Goal: Communication & Community: Answer question/provide support

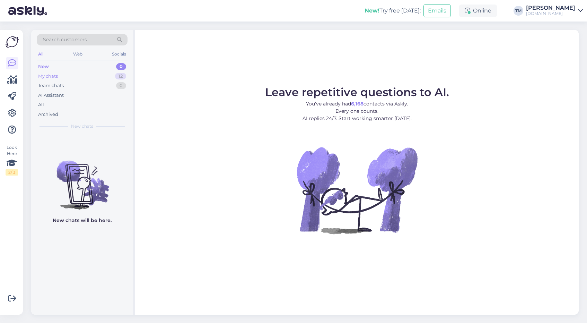
click at [58, 74] on div "My chats 12" at bounding box center [82, 76] width 91 height 10
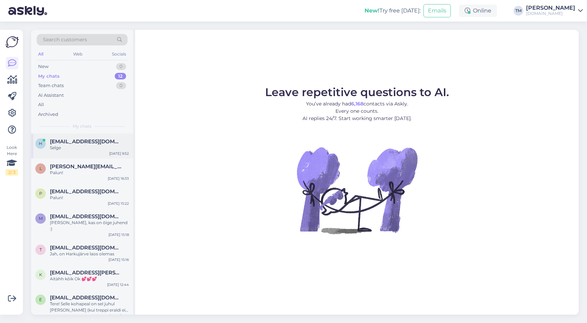
click at [74, 149] on div "Selge" at bounding box center [89, 148] width 79 height 6
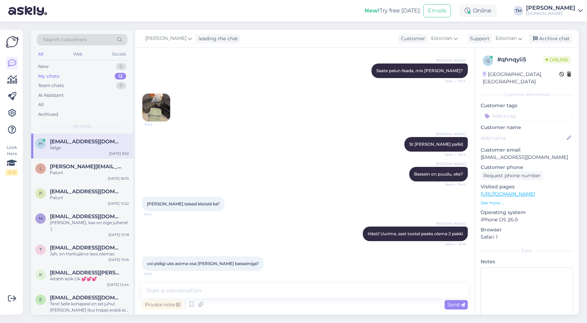
scroll to position [259, 0]
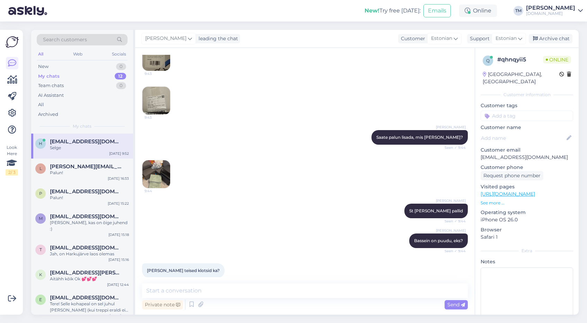
click at [158, 169] on img at bounding box center [157, 174] width 28 height 28
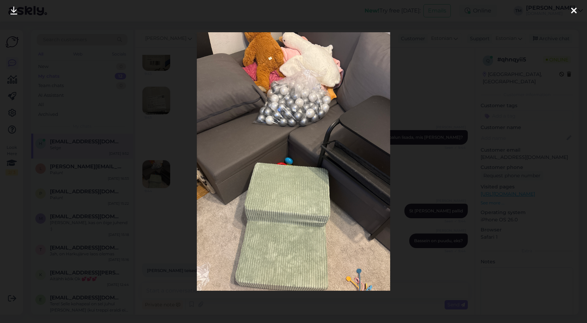
click at [162, 129] on div at bounding box center [293, 161] width 587 height 323
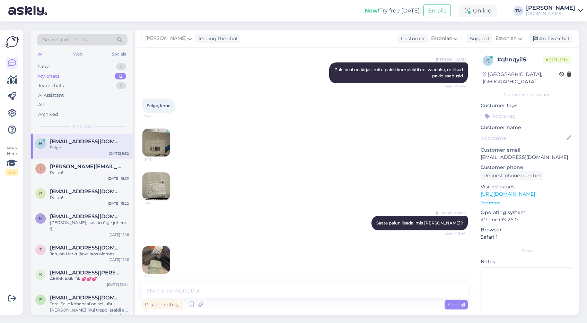
scroll to position [170, 0]
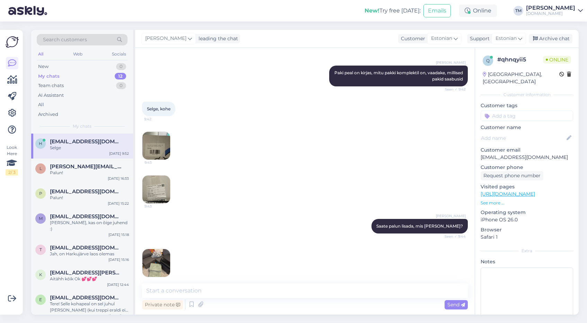
click at [154, 145] on img at bounding box center [157, 146] width 28 height 28
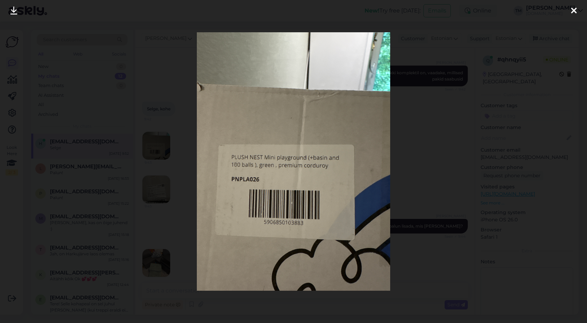
click at [166, 113] on div at bounding box center [293, 161] width 587 height 323
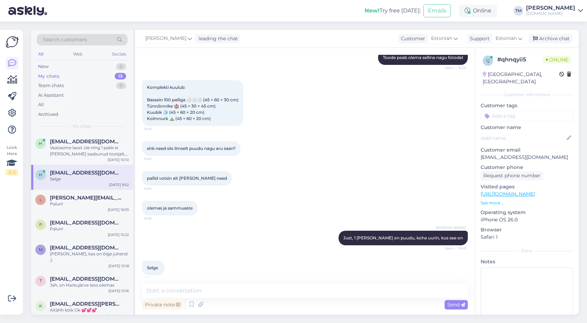
scroll to position [567, 0]
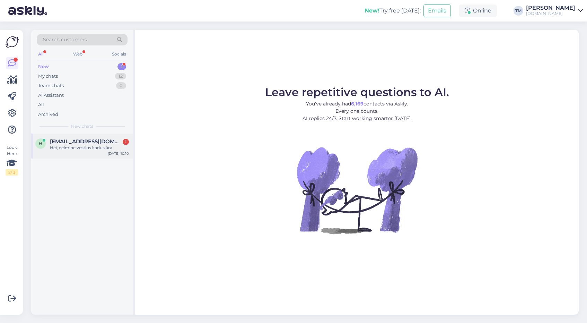
click at [90, 136] on div "h [EMAIL_ADDRESS][DOMAIN_NAME] 1 Hei, eelmine vestlus kadus ära [DATE] 10:10" at bounding box center [82, 146] width 102 height 25
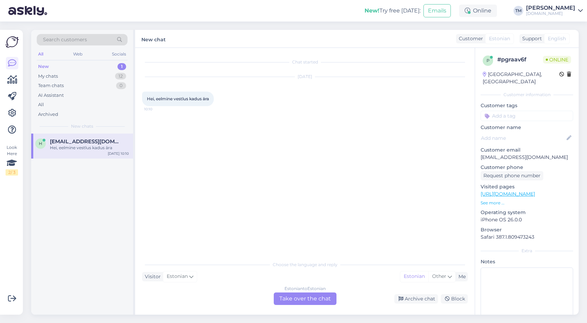
click at [302, 291] on div "Estonian to Estonian" at bounding box center [305, 288] width 41 height 6
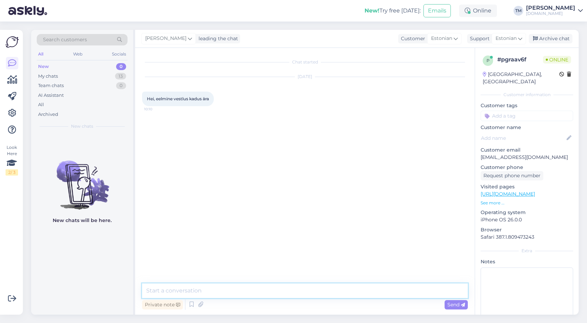
click at [266, 287] on textarea at bounding box center [305, 290] width 326 height 15
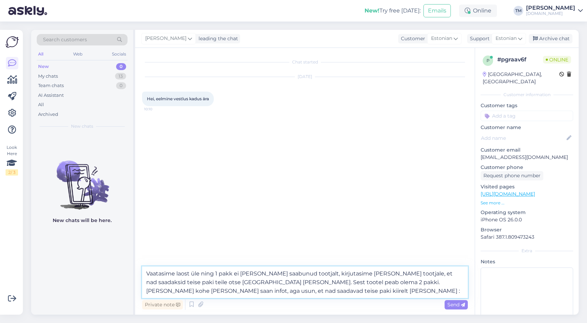
type textarea "Vaatasime laost üle ning 1 pakk ei [PERSON_NAME] saabunud tootjalt, kirjutasime…"
